Goal: Task Accomplishment & Management: Complete application form

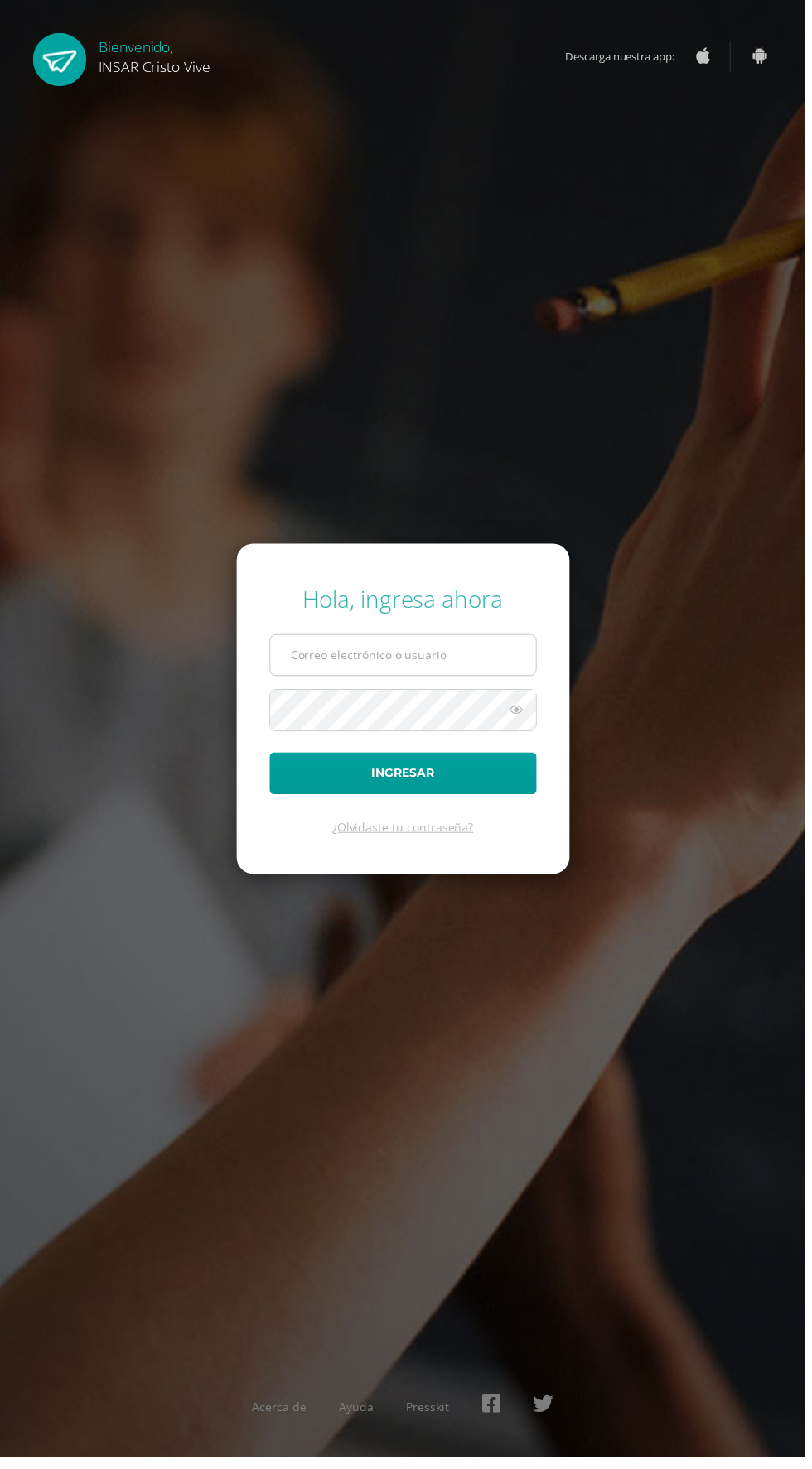
click at [457, 681] on input "text" at bounding box center [406, 660] width 267 height 40
type input "2559082@insarycristovive.edu.gt"
click at [272, 759] on button "Ingresar" at bounding box center [406, 780] width 269 height 42
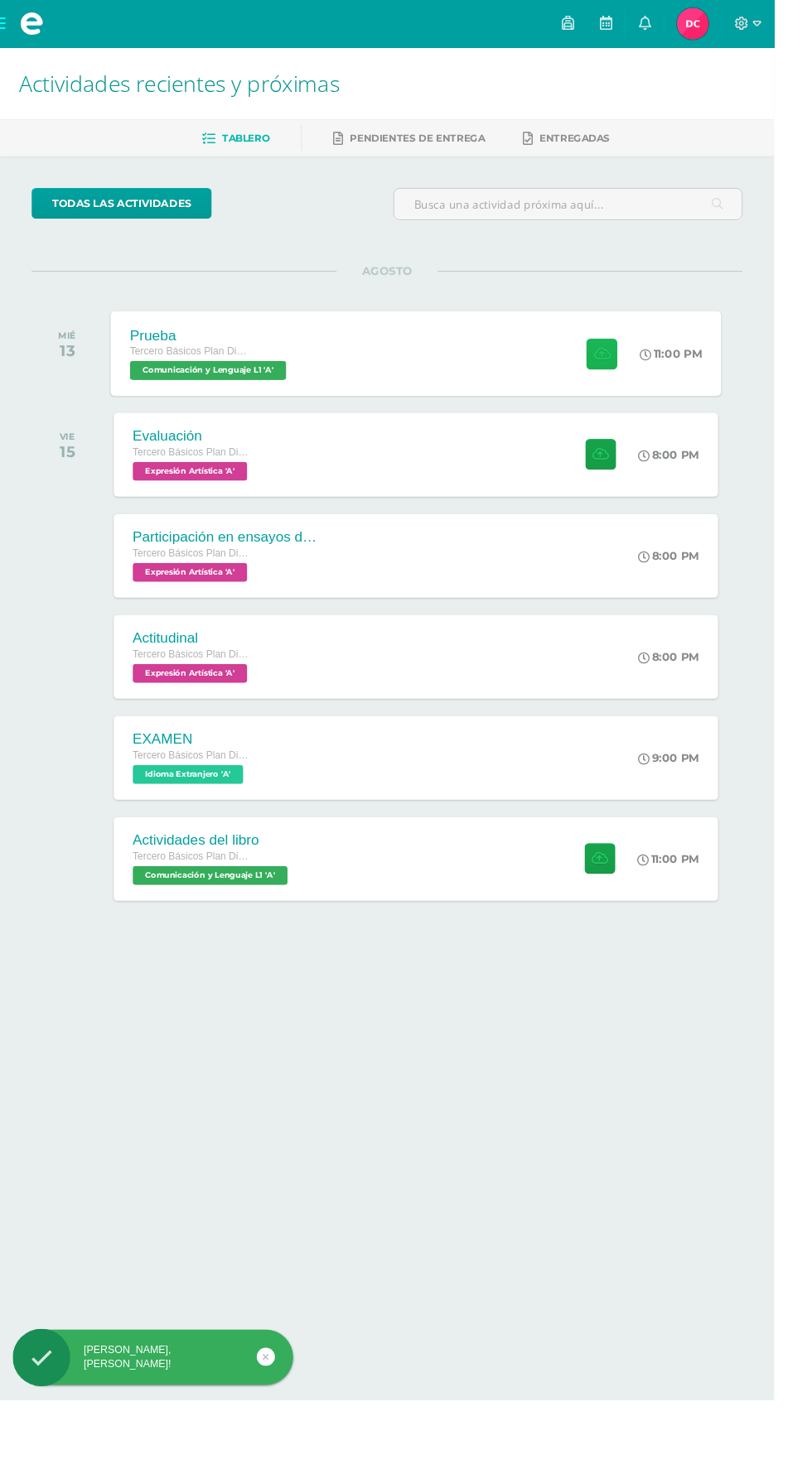
click at [626, 368] on icon at bounding box center [630, 371] width 18 height 14
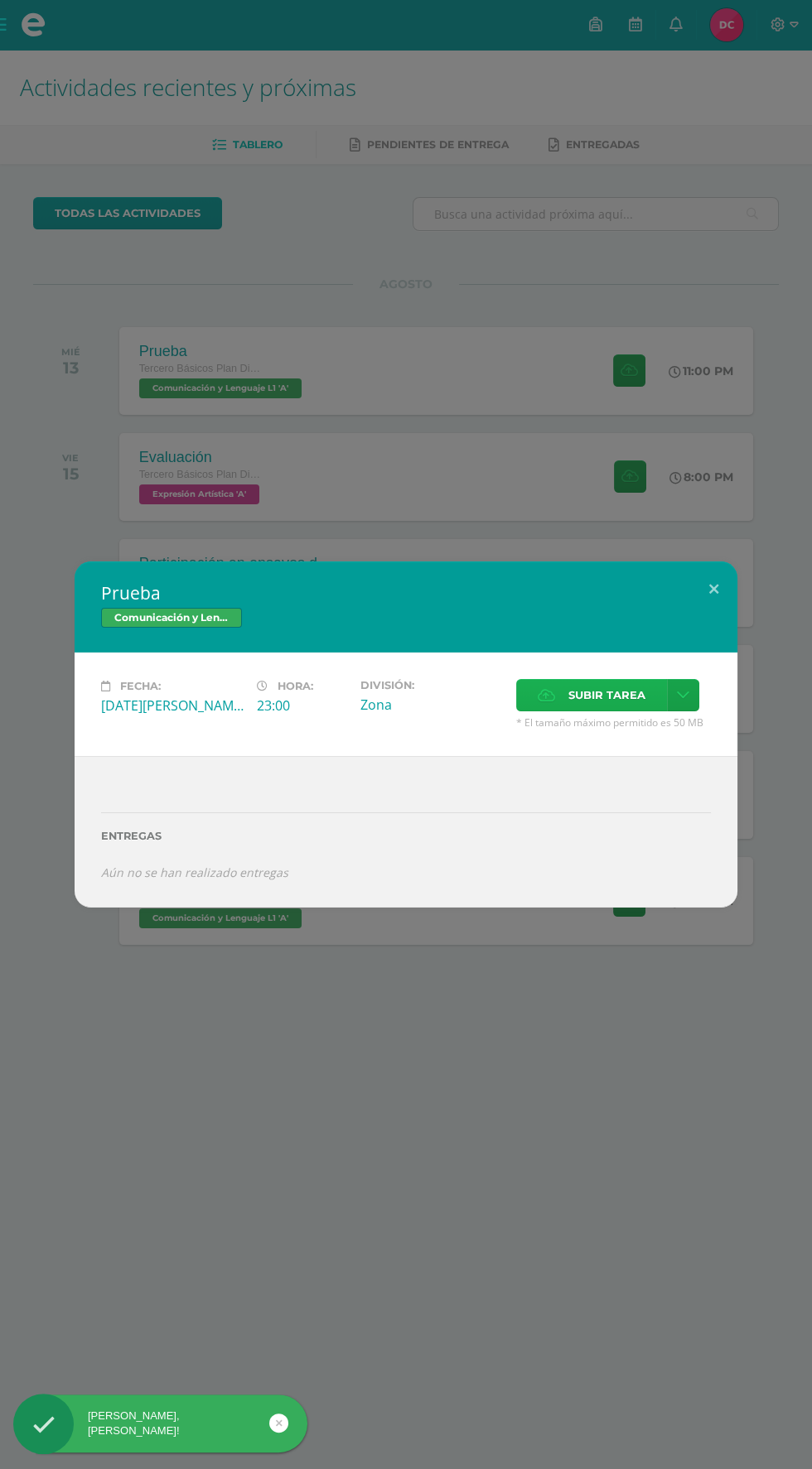
click at [616, 690] on span "Subir tarea" at bounding box center [607, 695] width 77 height 31
click at [0, 0] on input "Subir tarea" at bounding box center [0, 0] width 0 height 0
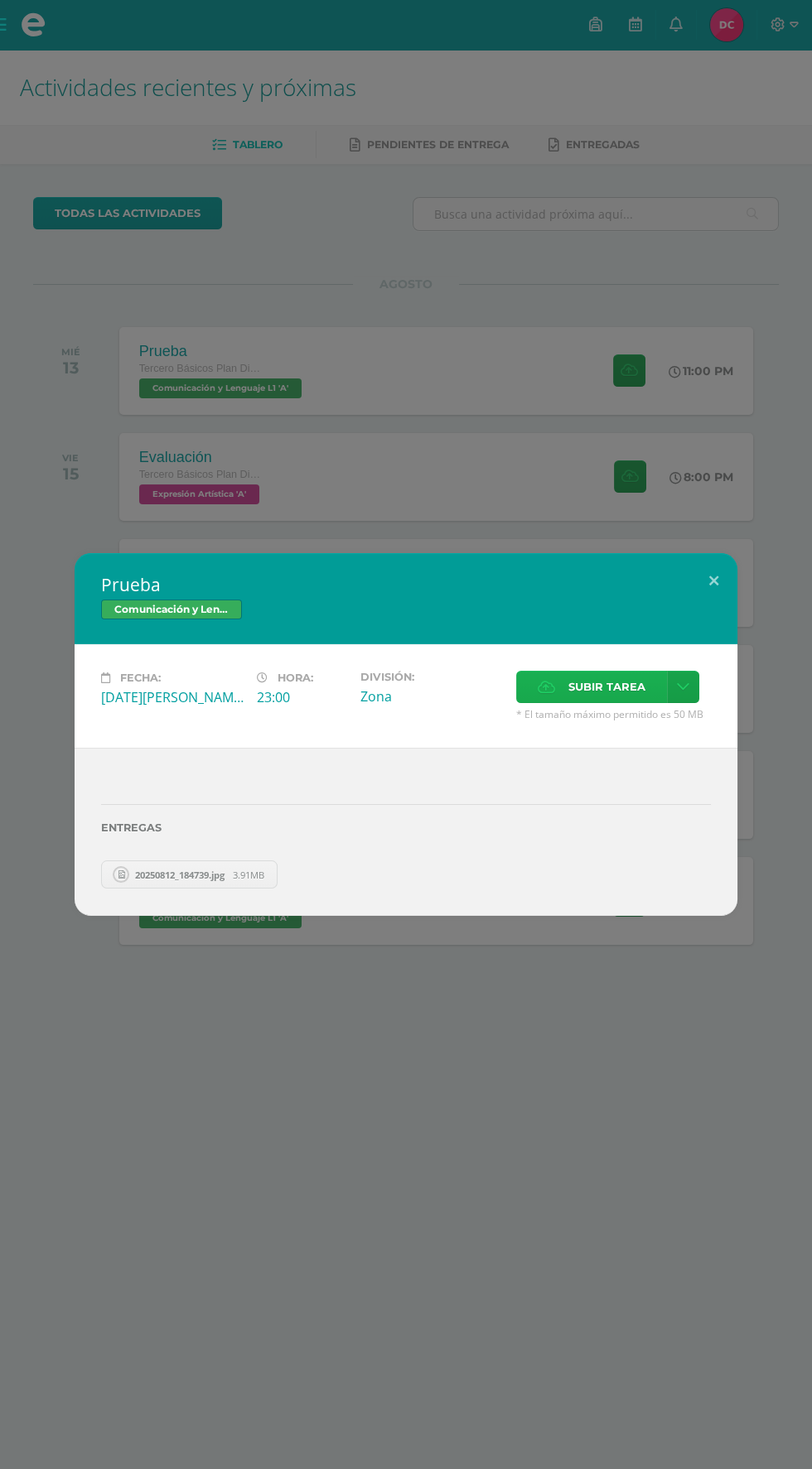
click at [654, 679] on label "Subir tarea" at bounding box center [591, 687] width 151 height 32
click at [0, 0] on input "Subir tarea" at bounding box center [0, 0] width 0 height 0
click at [677, 1181] on div "Prueba Comunicación y Lenguaje L1 Fecha: [DATE][PERSON_NAME] Hora: 23:00 Divisi…" at bounding box center [406, 734] width 812 height 1469
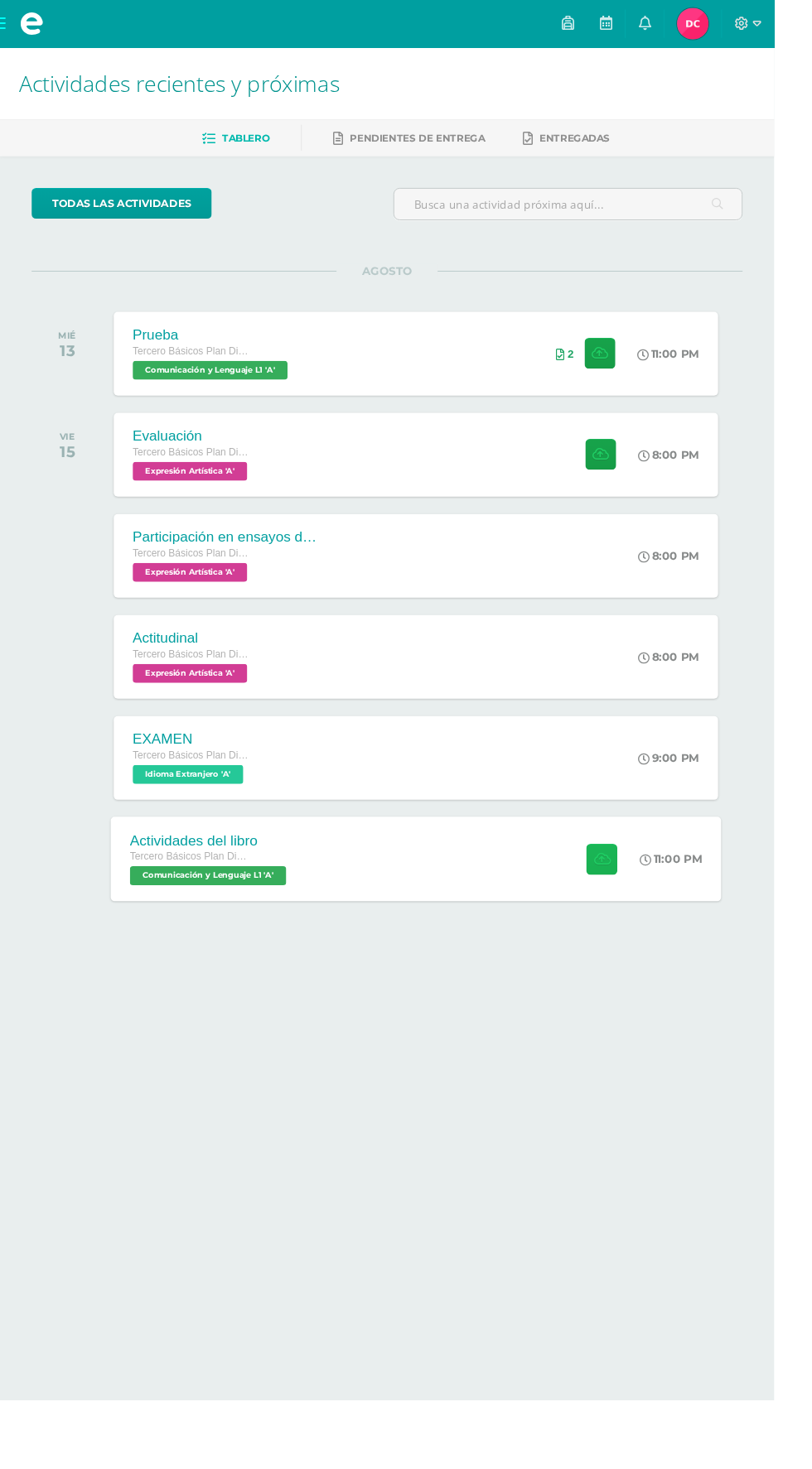
click at [636, 900] on icon at bounding box center [630, 901] width 18 height 14
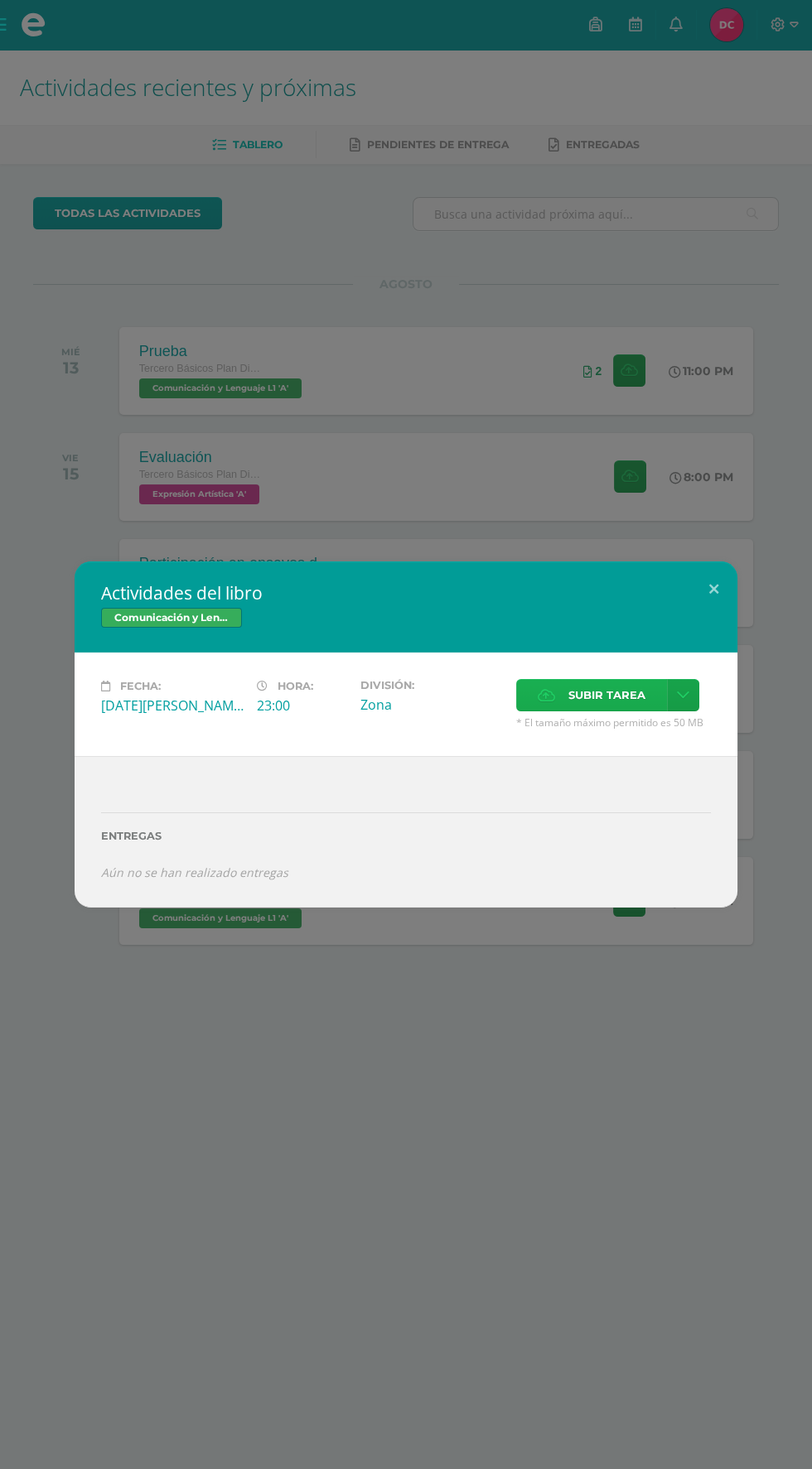
click at [649, 695] on label "Subir tarea" at bounding box center [591, 695] width 151 height 32
click at [0, 0] on input "Subir tarea" at bounding box center [0, 0] width 0 height 0
click at [609, 693] on span "Subir tarea" at bounding box center [607, 695] width 77 height 31
click at [0, 0] on input "Subir tarea" at bounding box center [0, 0] width 0 height 0
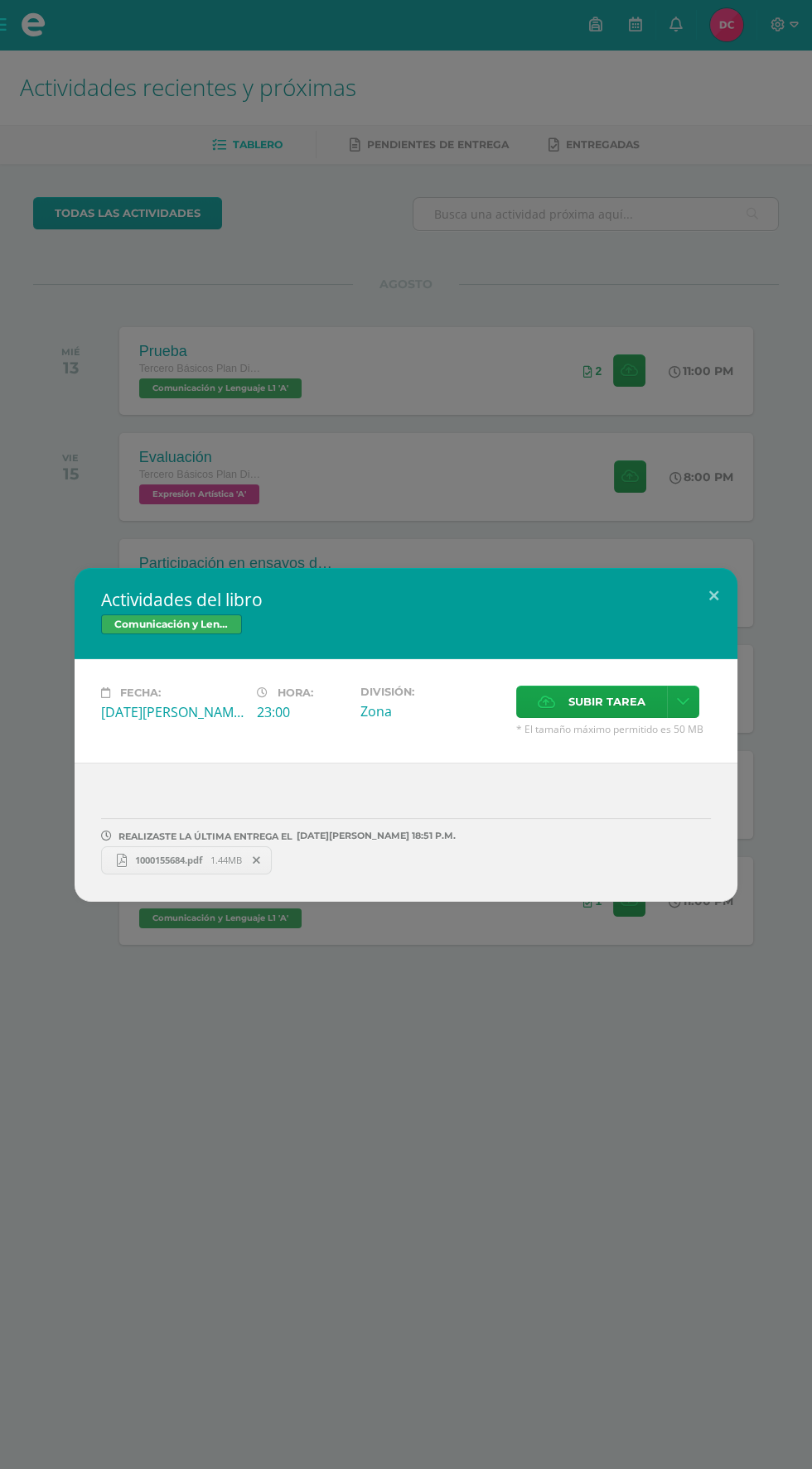
click at [471, 208] on div "Actividades del libro Comunicación y Lenguaje L1 Fecha: Viernes 15 de Agosto Ho…" at bounding box center [406, 734] width 812 height 1469
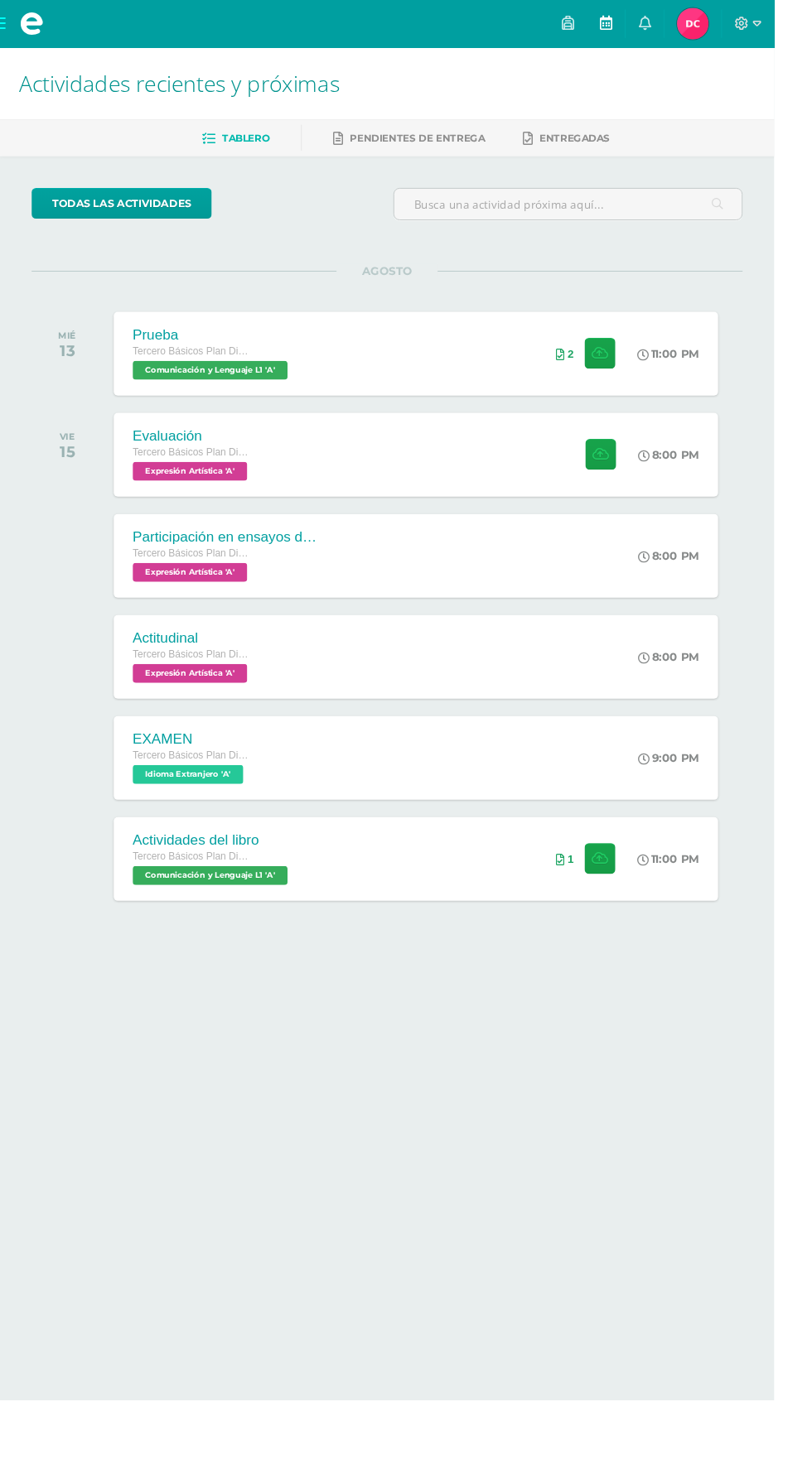
click at [642, 28] on icon at bounding box center [635, 24] width 13 height 15
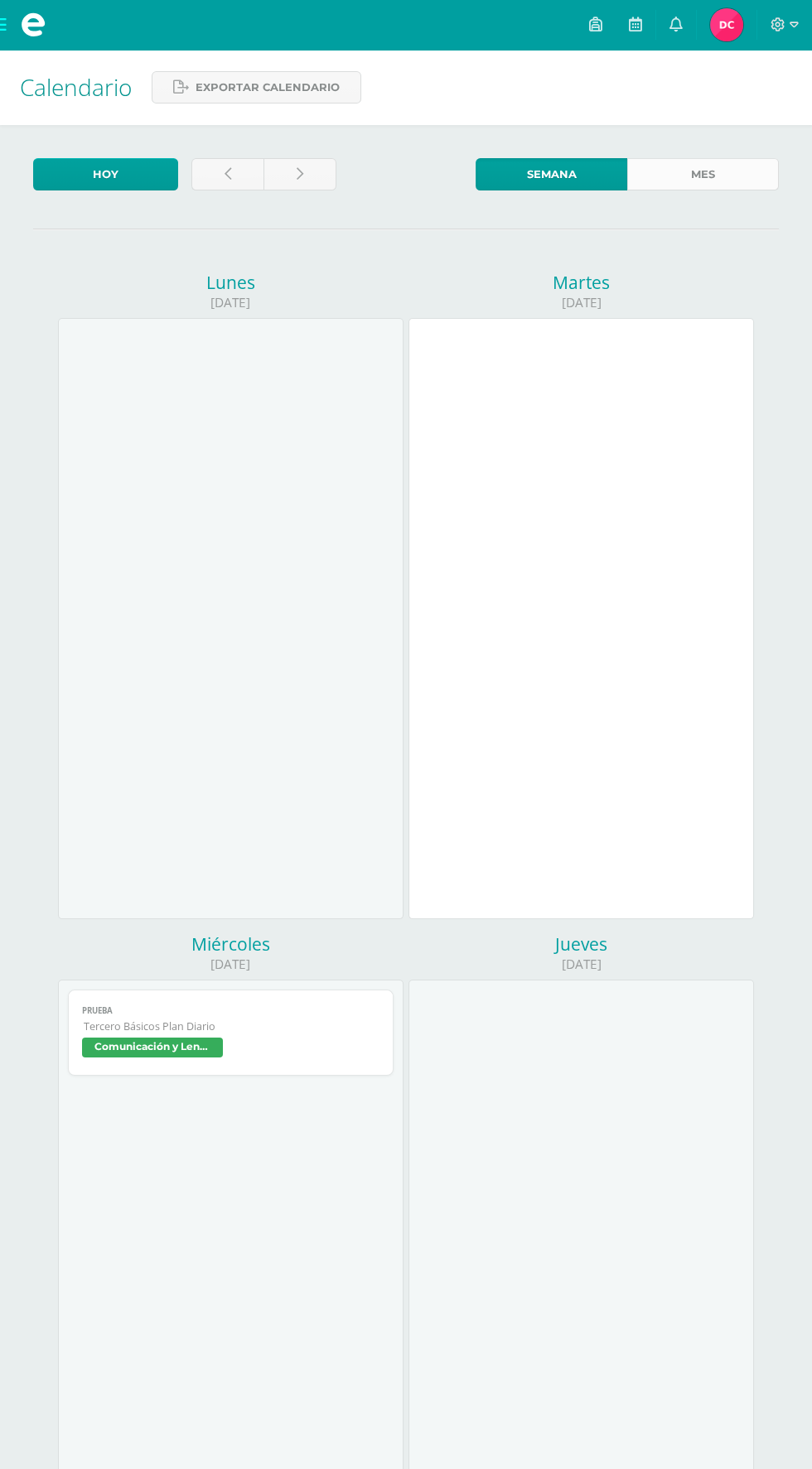
click at [702, 174] on link "Mes" at bounding box center [702, 174] width 152 height 32
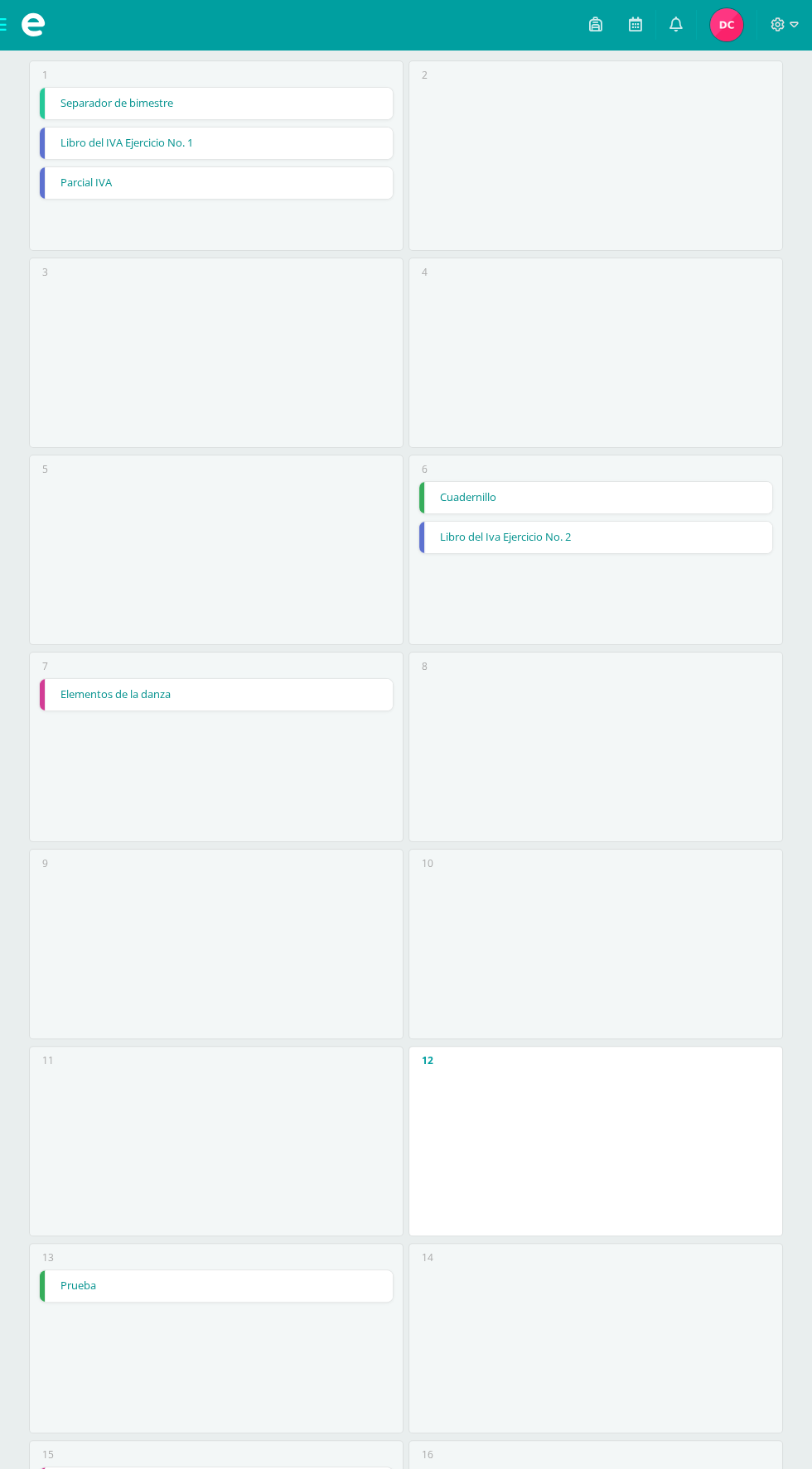
scroll to position [165, 0]
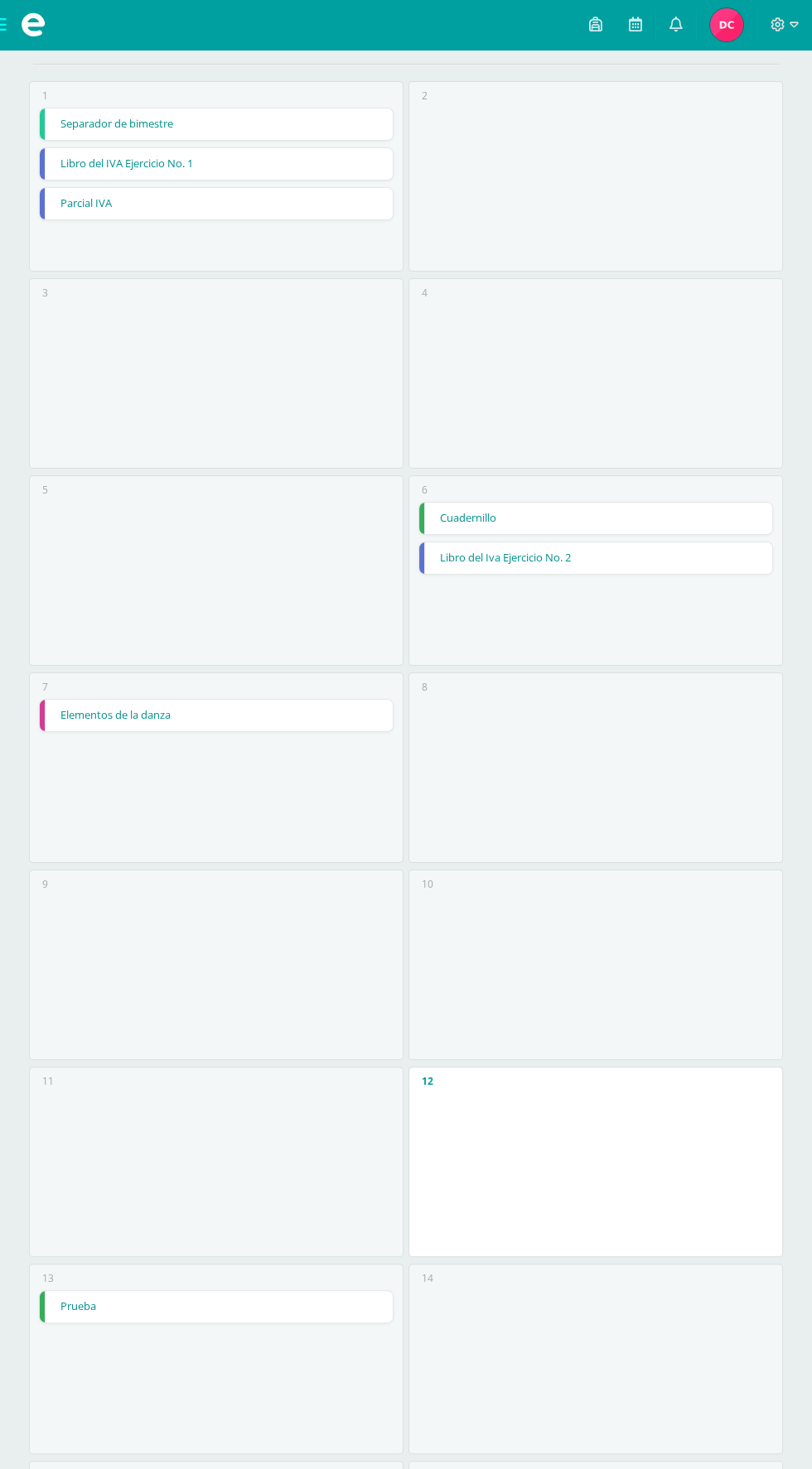
click at [304, 128] on link "Separador de bimestre" at bounding box center [215, 125] width 352 height 32
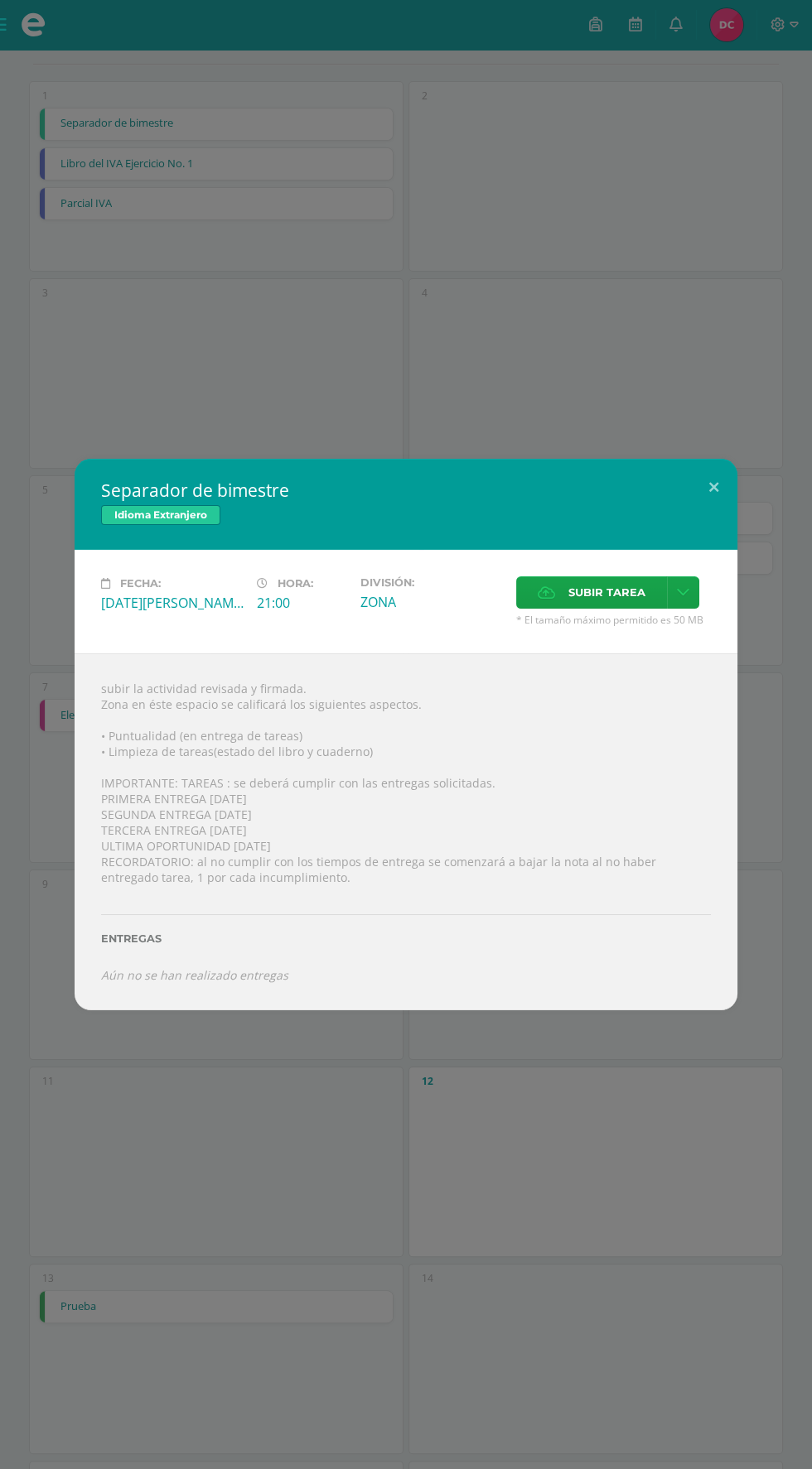
click at [745, 1243] on div "Separador de bimestre Idioma Extranjero Fecha: Viernes 01 de Agosto Hora: 21:00…" at bounding box center [406, 734] width 812 height 1469
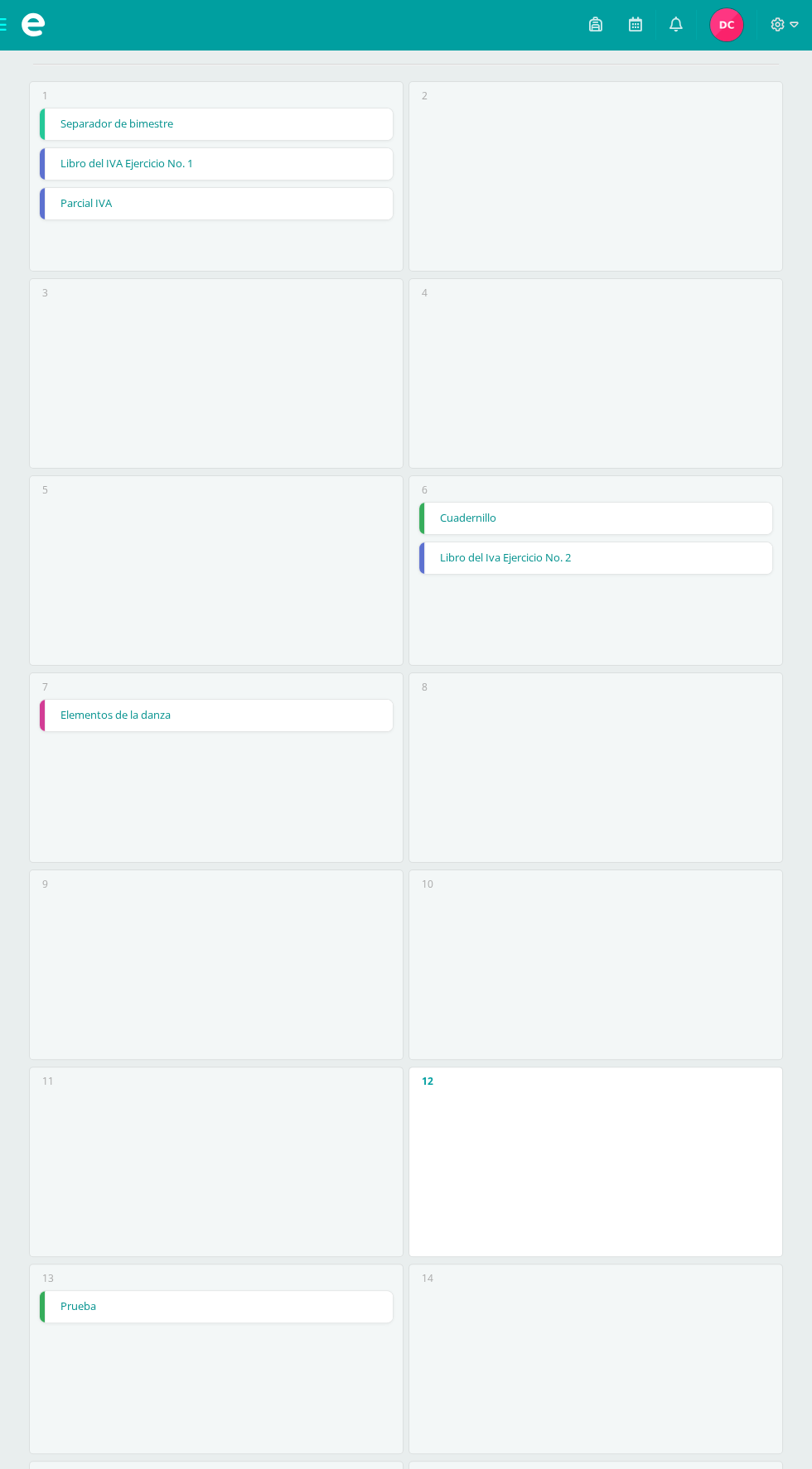
click at [96, 113] on link "Separador de bimestre" at bounding box center [215, 125] width 352 height 32
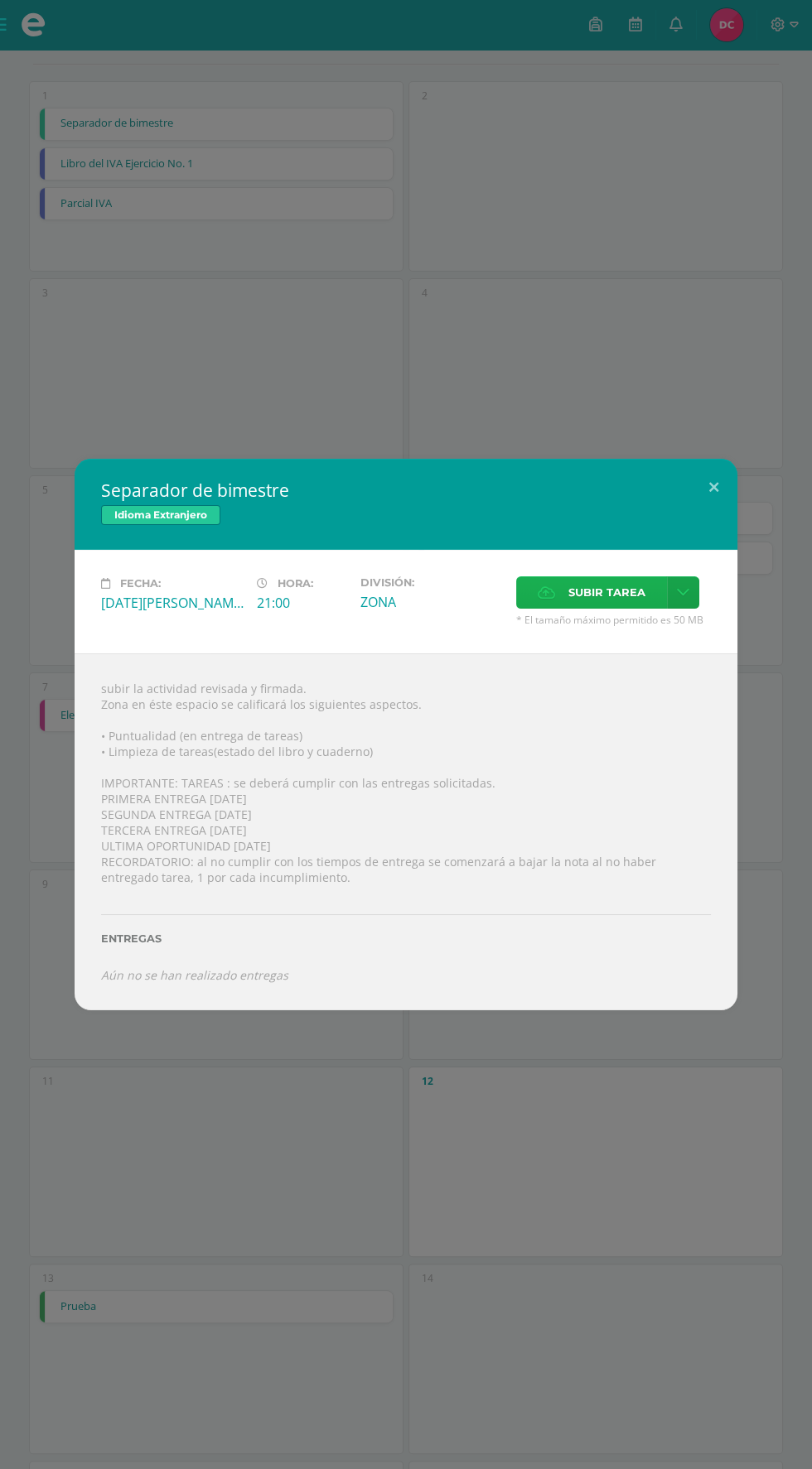
click at [623, 593] on span "Subir tarea" at bounding box center [607, 592] width 77 height 31
click at [0, 0] on input "Subir tarea" at bounding box center [0, 0] width 0 height 0
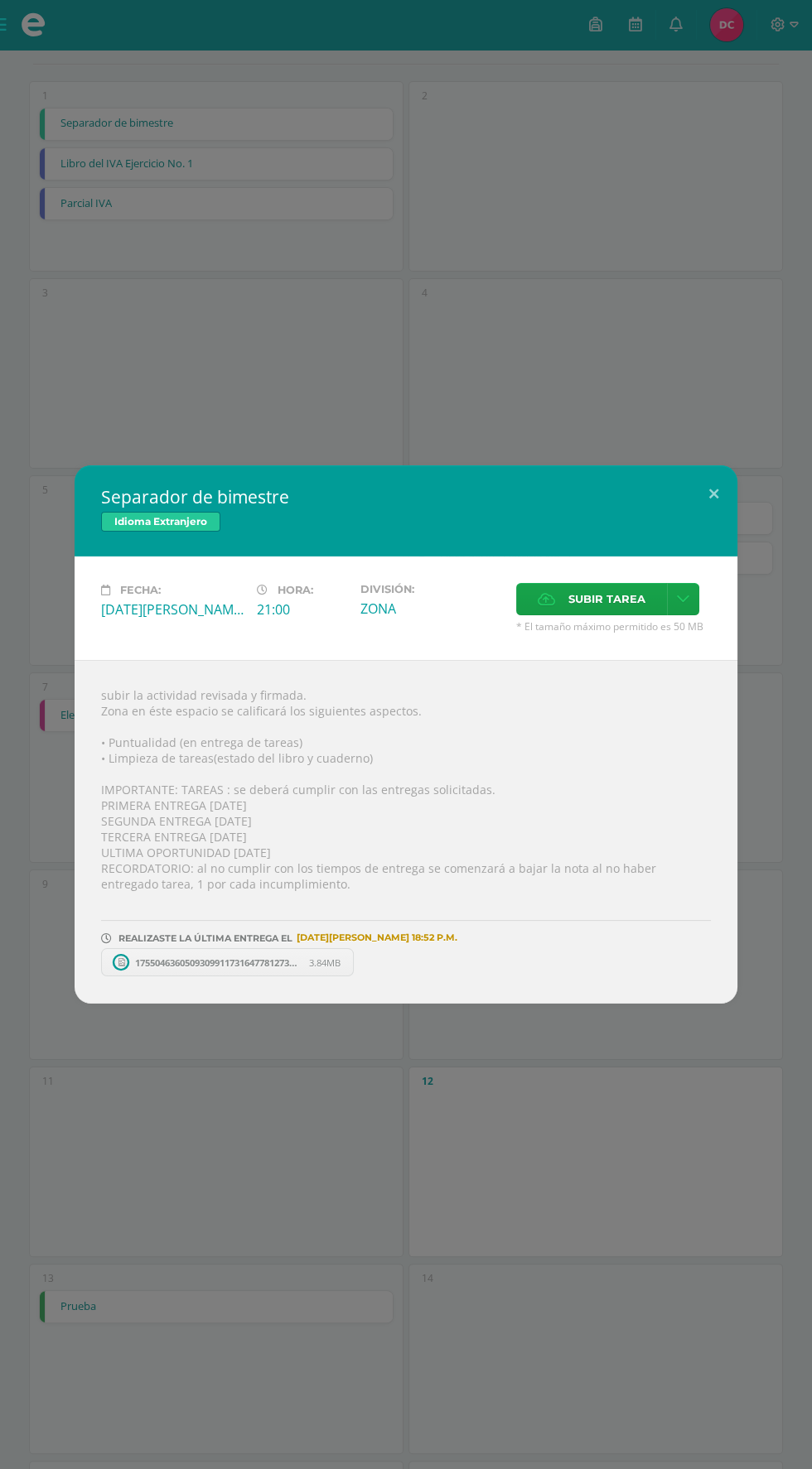
click at [682, 1138] on div "Separador de bimestre Idioma Extranjero Fecha: Viernes 01 de Agosto Hora: 21:00…" at bounding box center [406, 734] width 812 height 1469
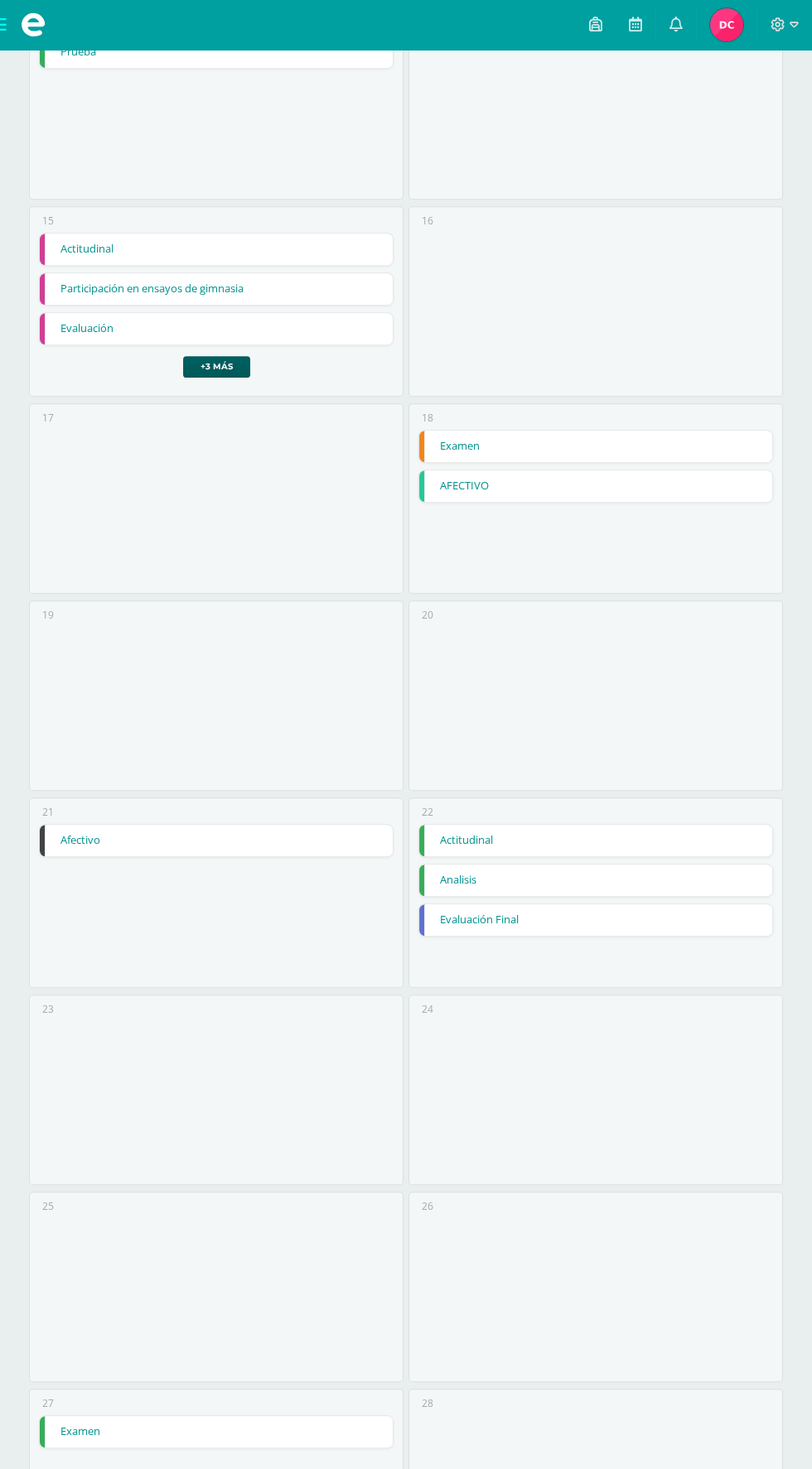
scroll to position [1415, 0]
click at [200, 362] on link "+3 más" at bounding box center [217, 372] width 68 height 22
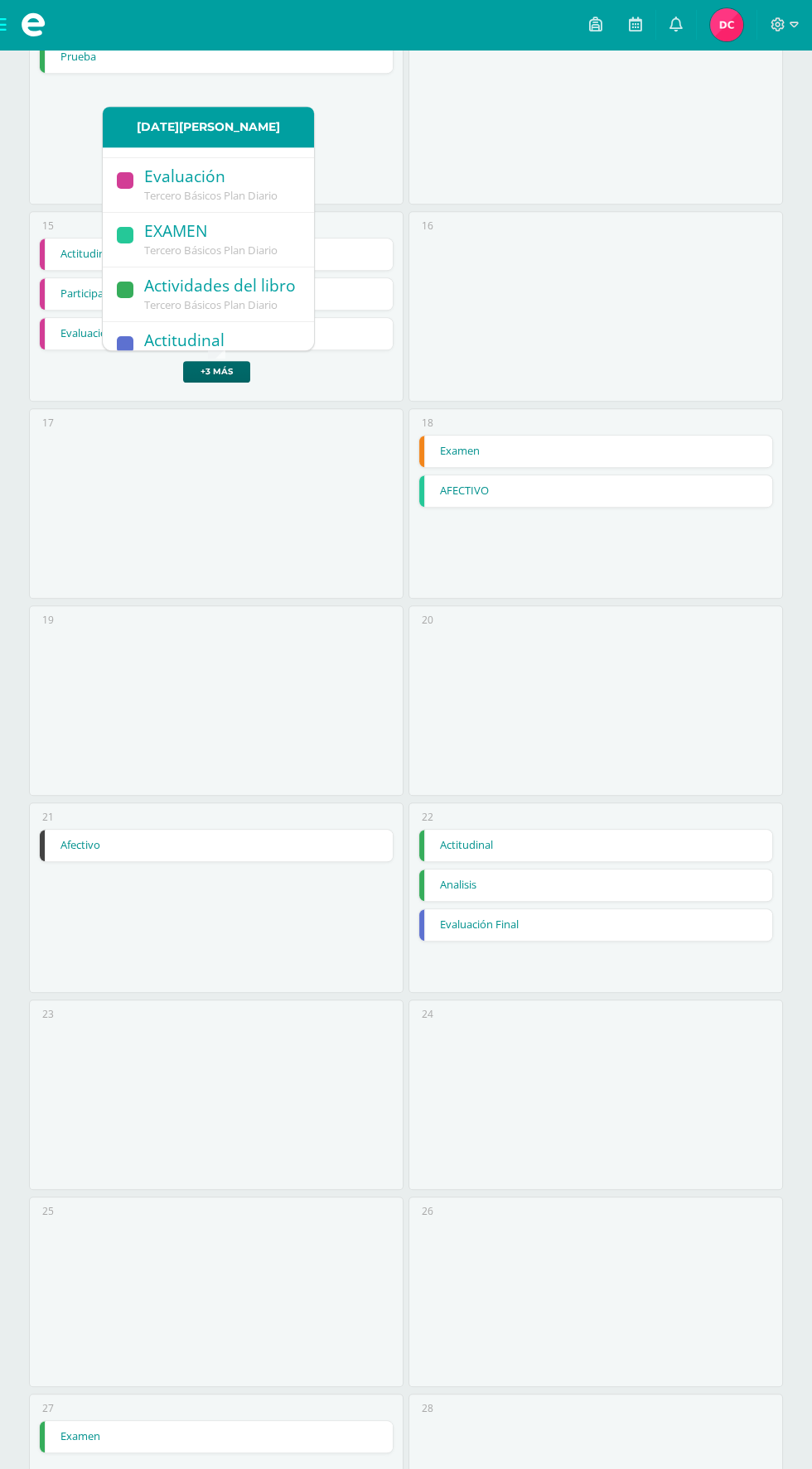
scroll to position [161, 0]
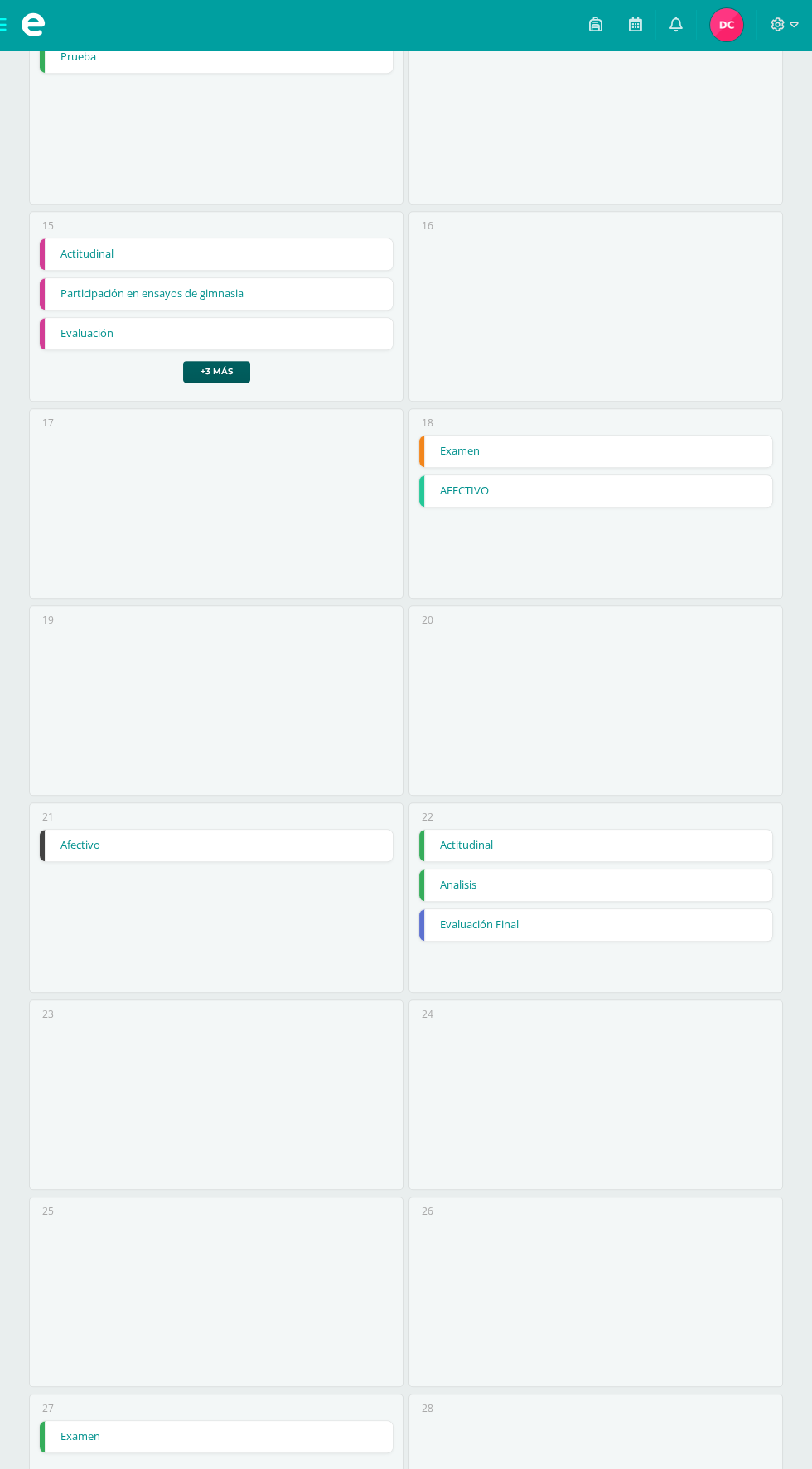
click at [76, 484] on div "17" at bounding box center [216, 503] width 374 height 190
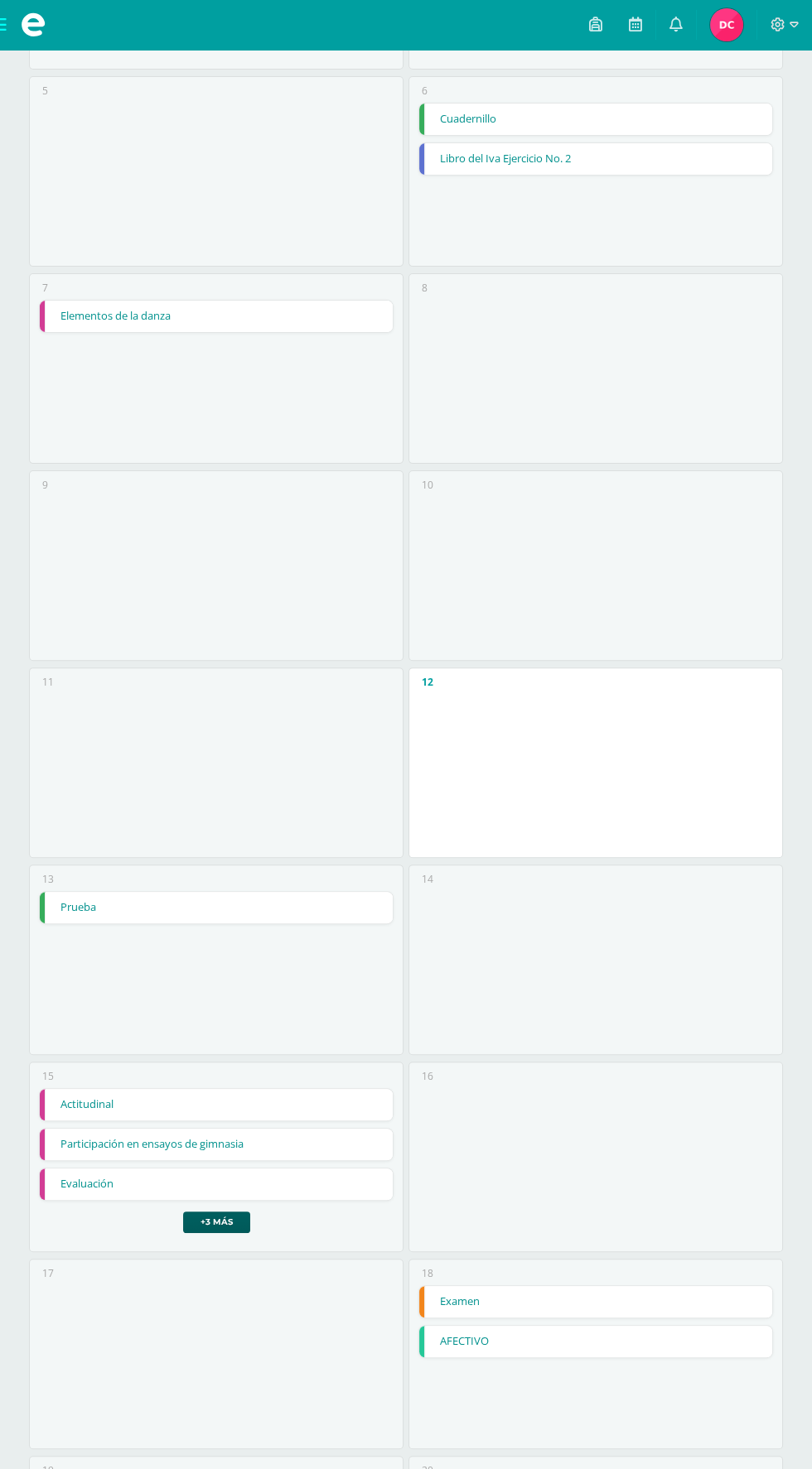
scroll to position [0, 0]
